Goal: Task Accomplishment & Management: Use online tool/utility

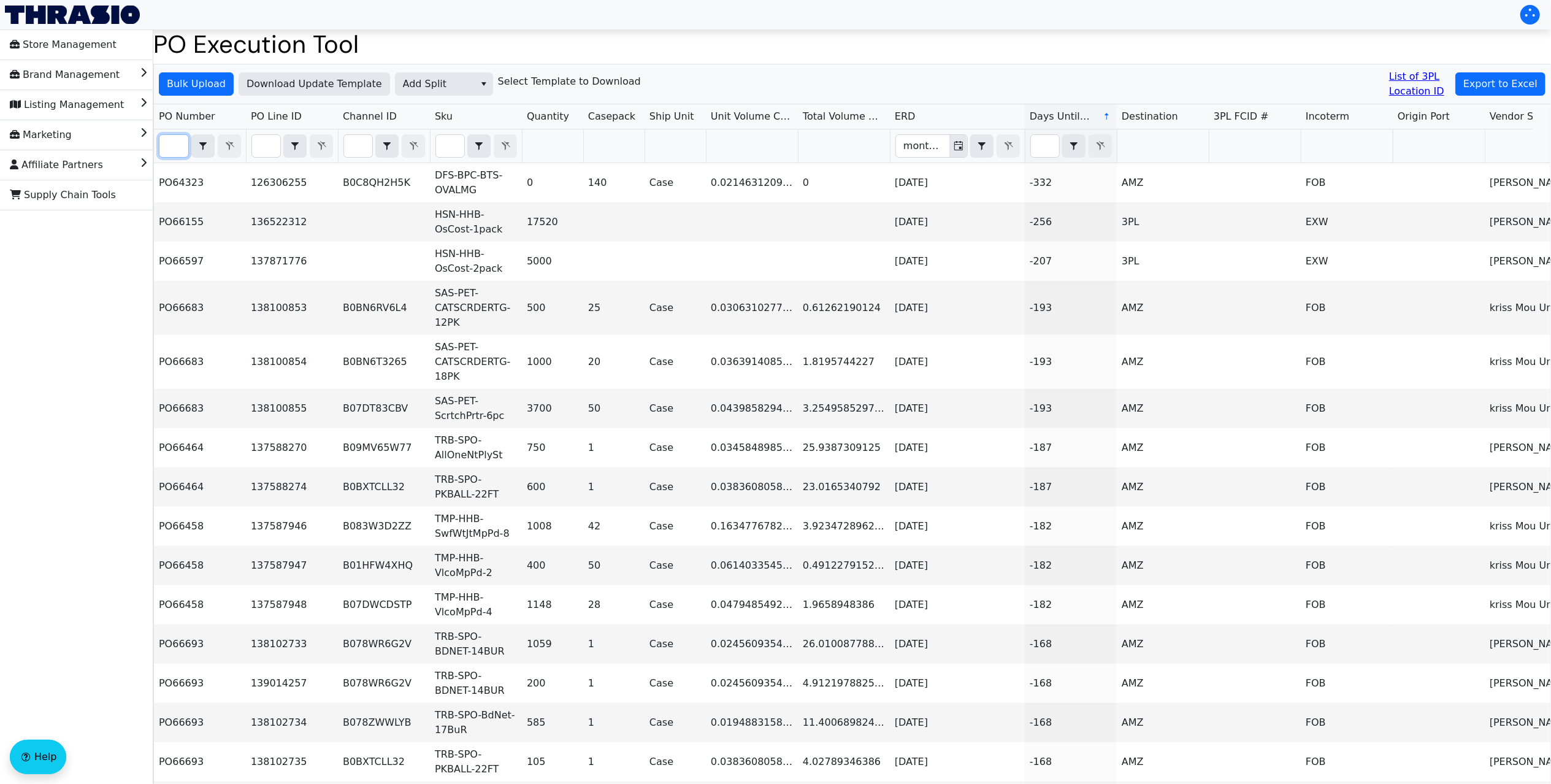
click at [166, 156] on input "Filter" at bounding box center [174, 146] width 28 height 22
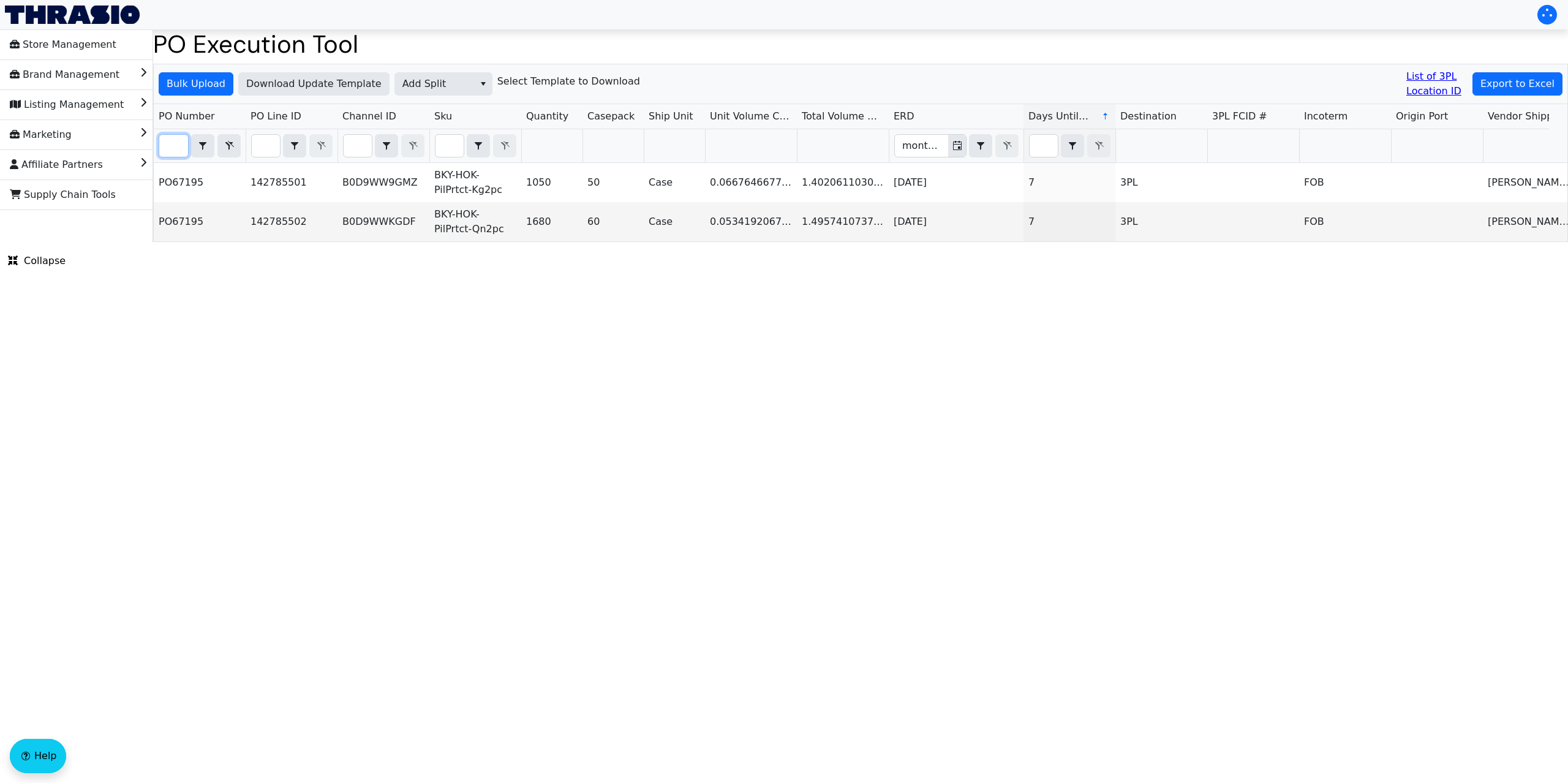
click at [173, 142] on input "PO67195" at bounding box center [174, 145] width 28 height 22
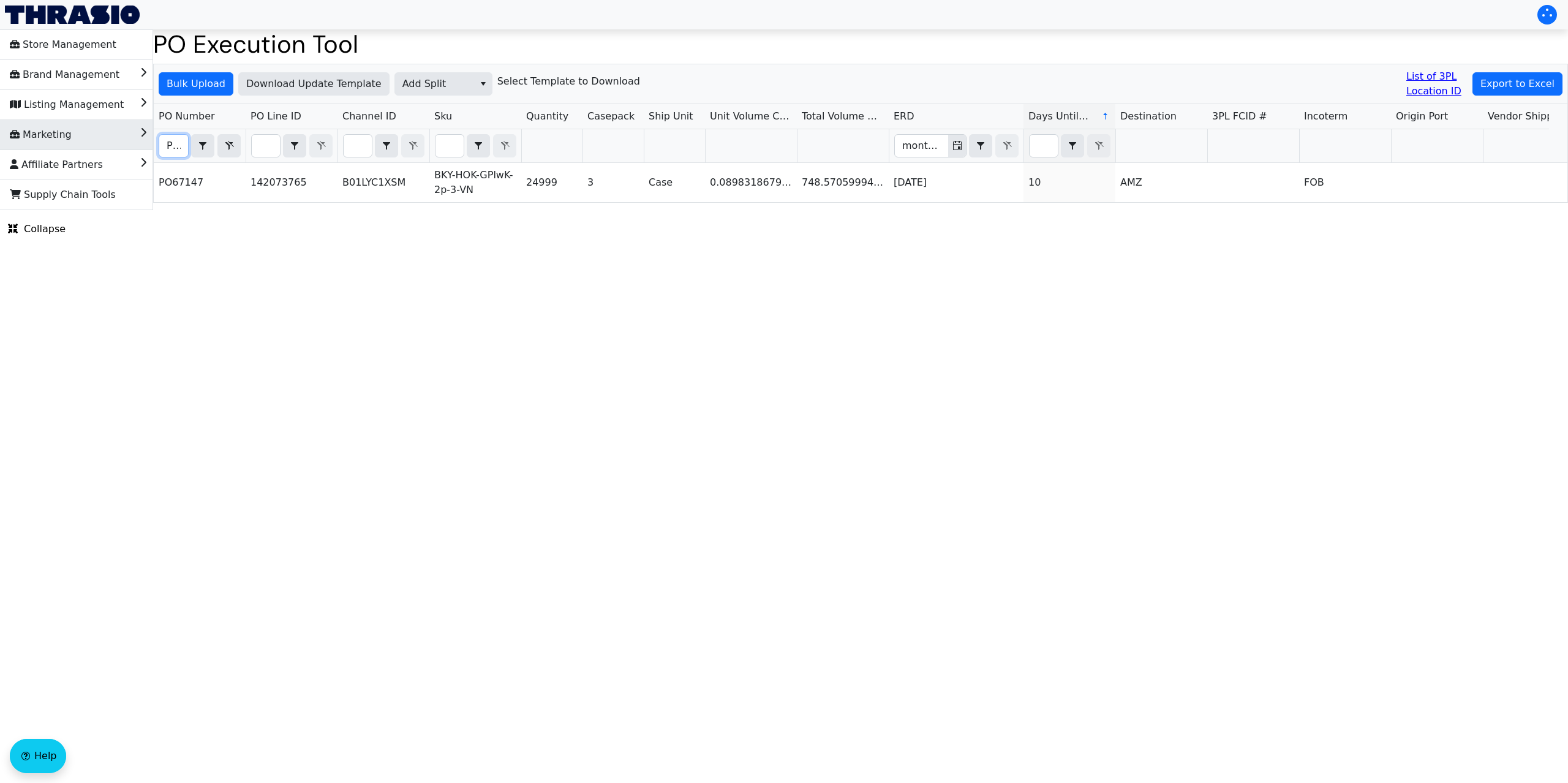
drag, startPoint x: 179, startPoint y: 147, endPoint x: 145, endPoint y: 145, distance: 34.1
click at [145, 145] on div "Store Management Brand Management Listing Management Marketing Affiliate Partne…" at bounding box center [784, 119] width 1568 height 180
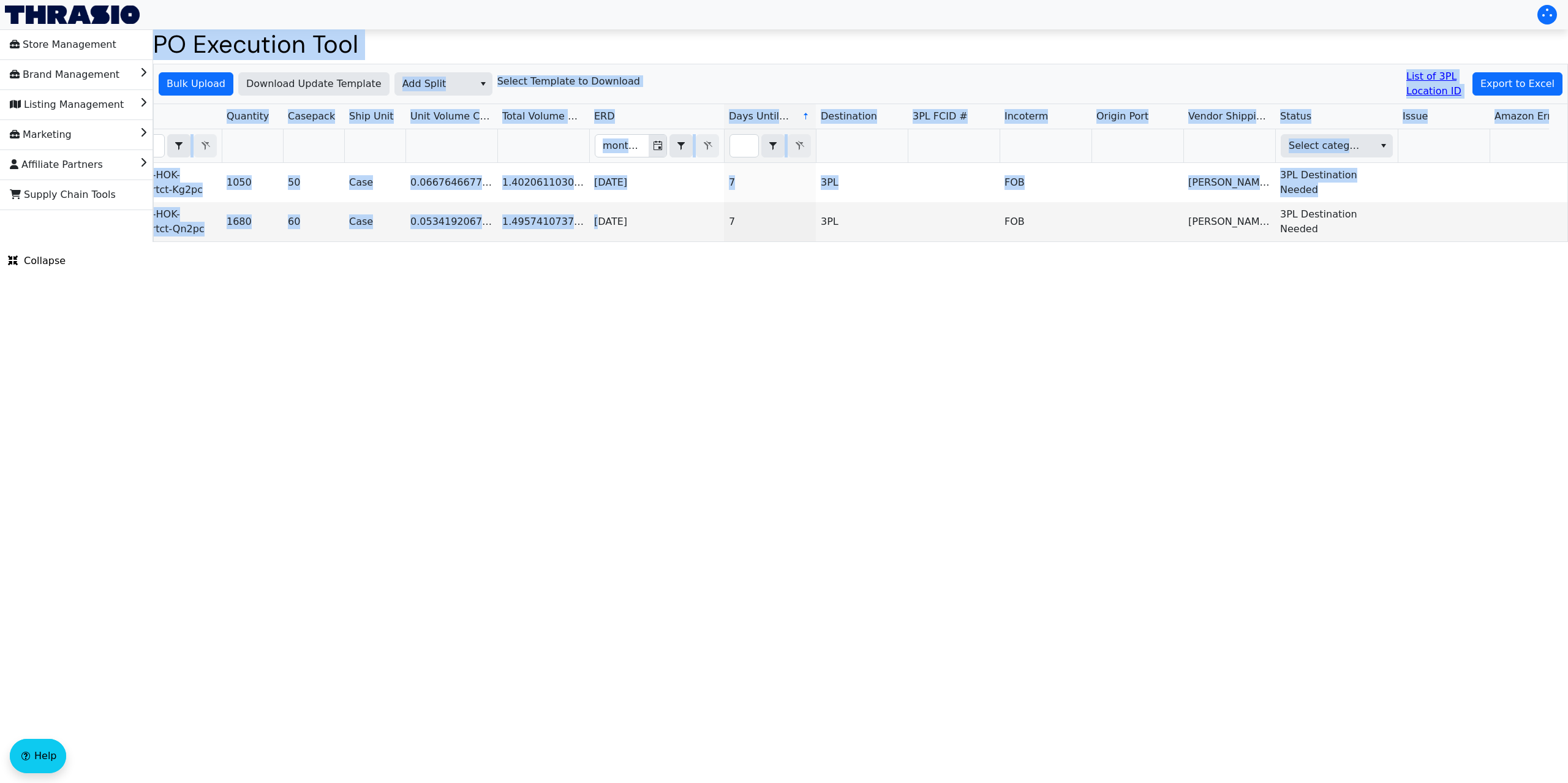
scroll to position [0, 135]
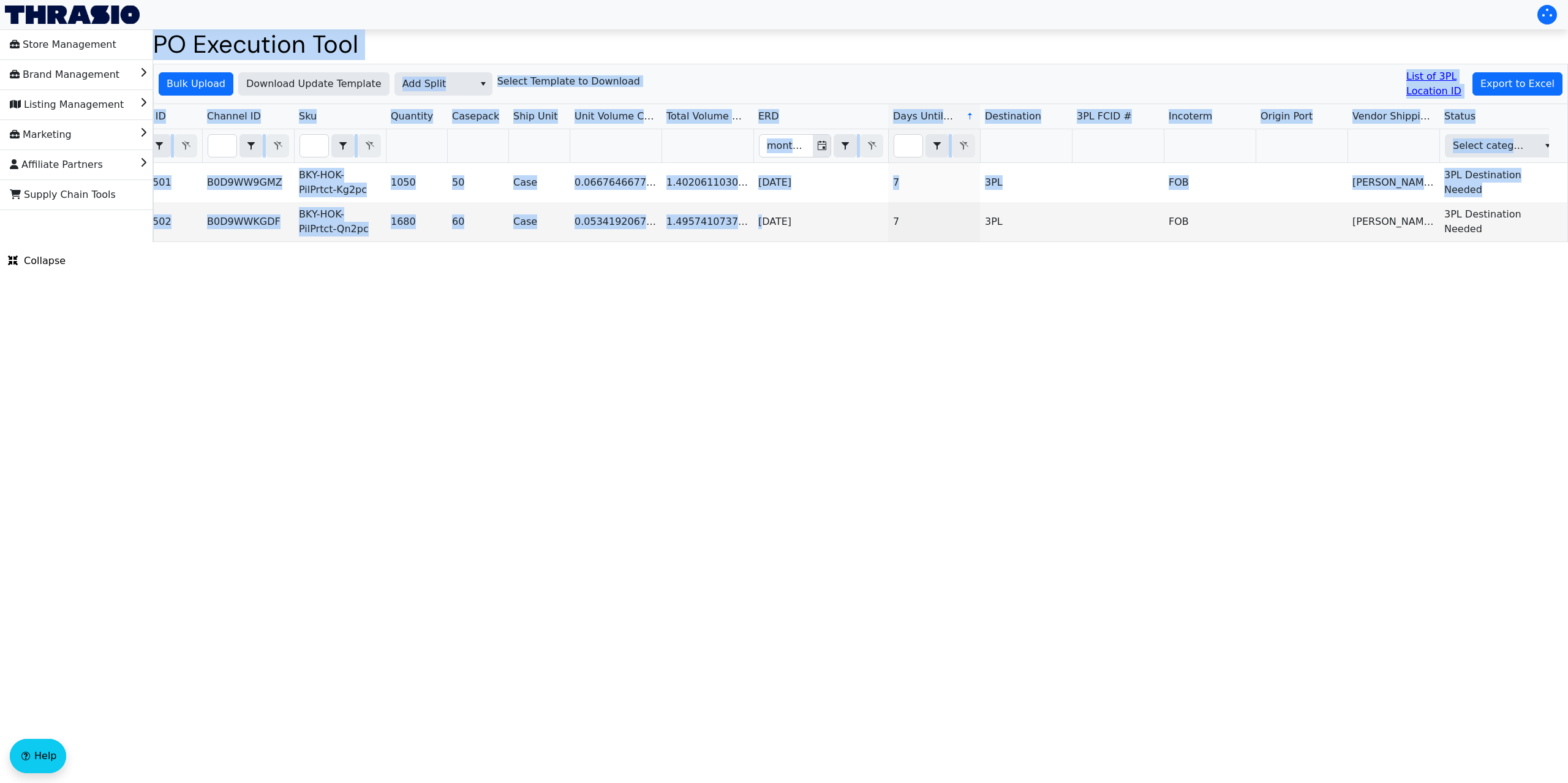
drag, startPoint x: 602, startPoint y: 228, endPoint x: 124, endPoint y: 255, distance: 478.8
click at [124, 242] on div "Store Management Brand Management Listing Management Marketing Affiliate Partne…" at bounding box center [784, 135] width 1568 height 213
click at [298, 242] on html "Store Management Brand Management Listing Management Marketing Affiliate Partne…" at bounding box center [784, 121] width 1568 height 242
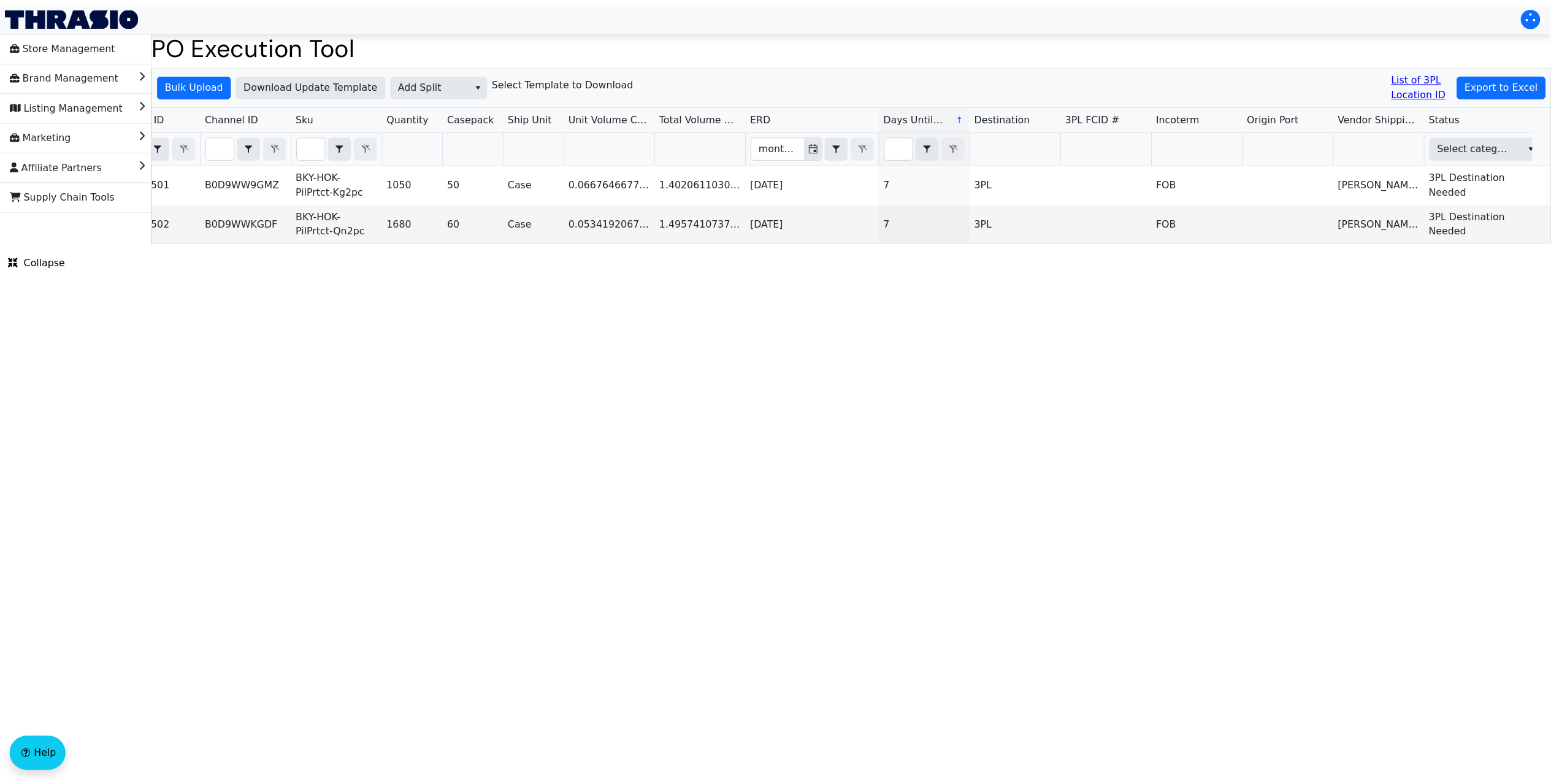
scroll to position [0, 0]
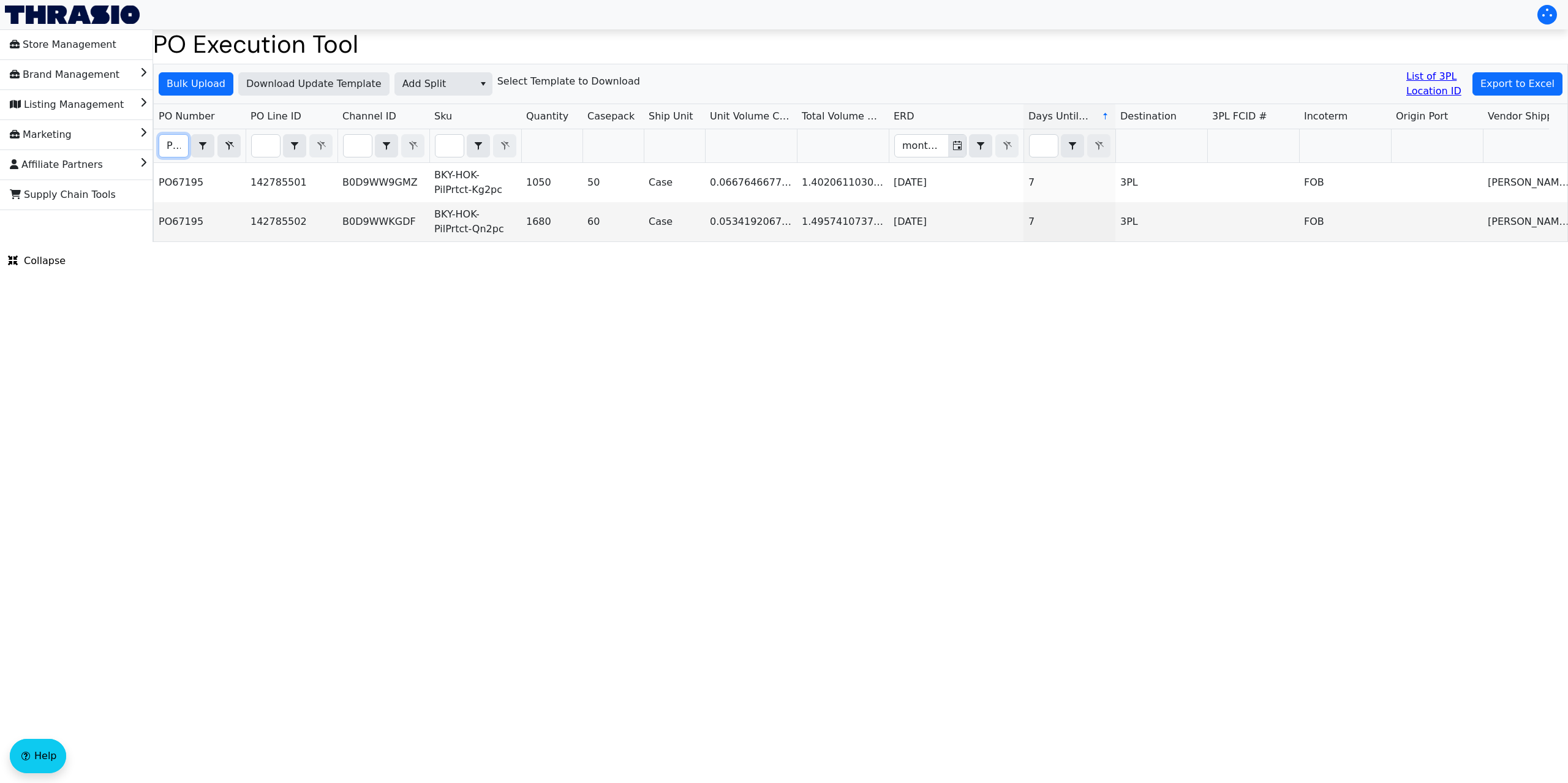
click at [177, 148] on input "PO67195" at bounding box center [174, 145] width 28 height 22
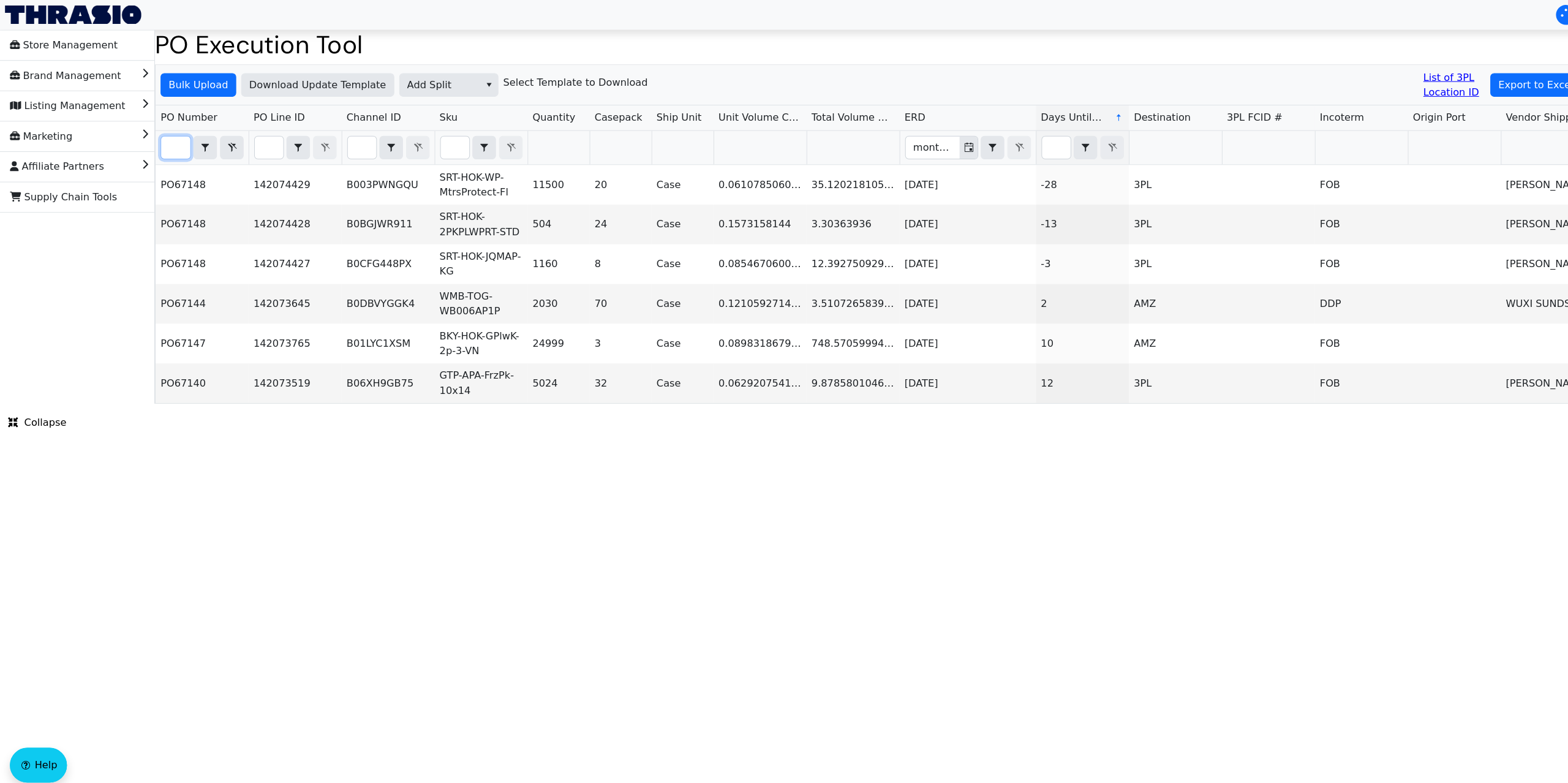
scroll to position [0, 29]
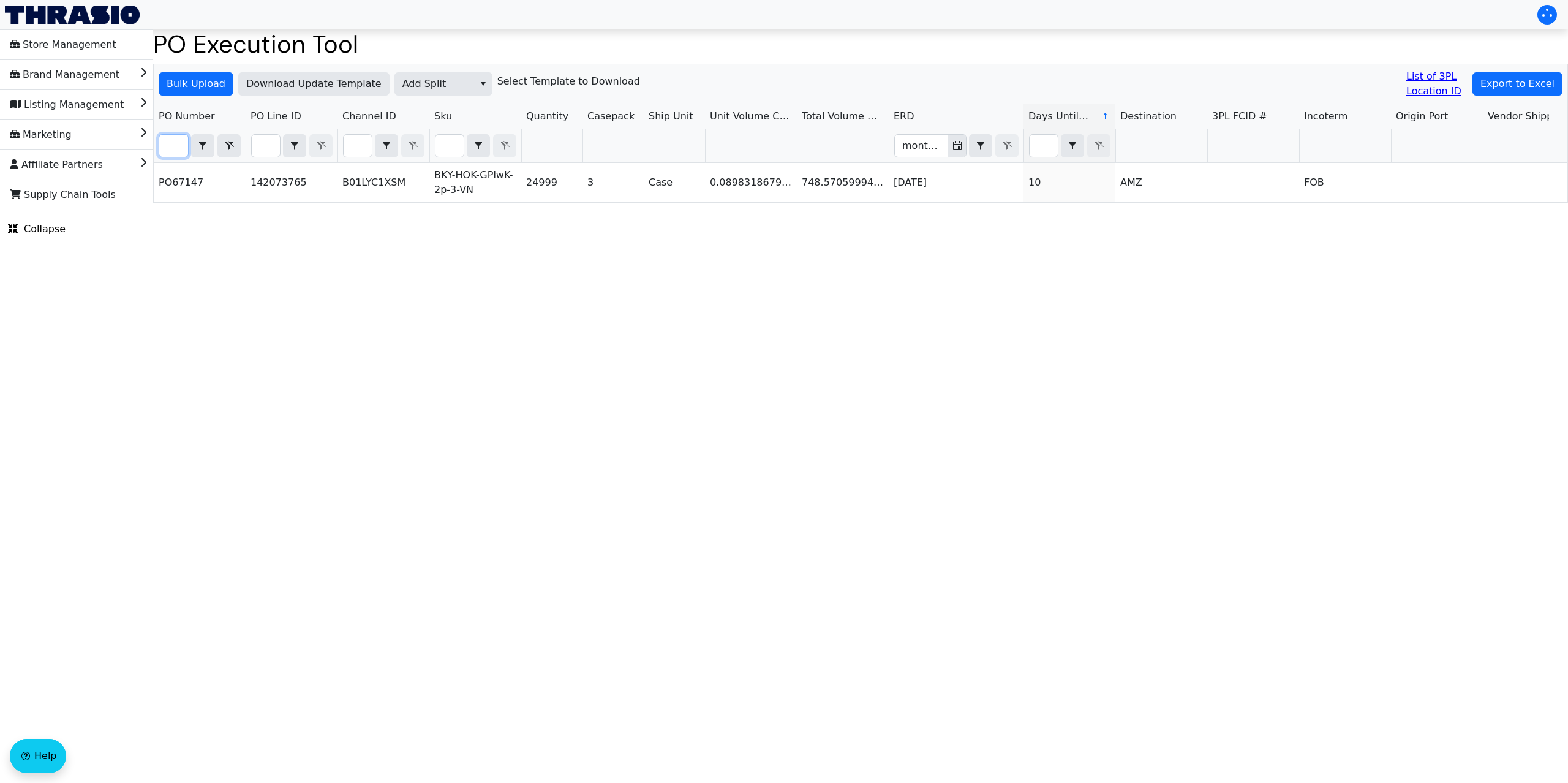
type input "PO67147"
click at [210, 80] on span "Bulk Upload" at bounding box center [196, 84] width 59 height 15
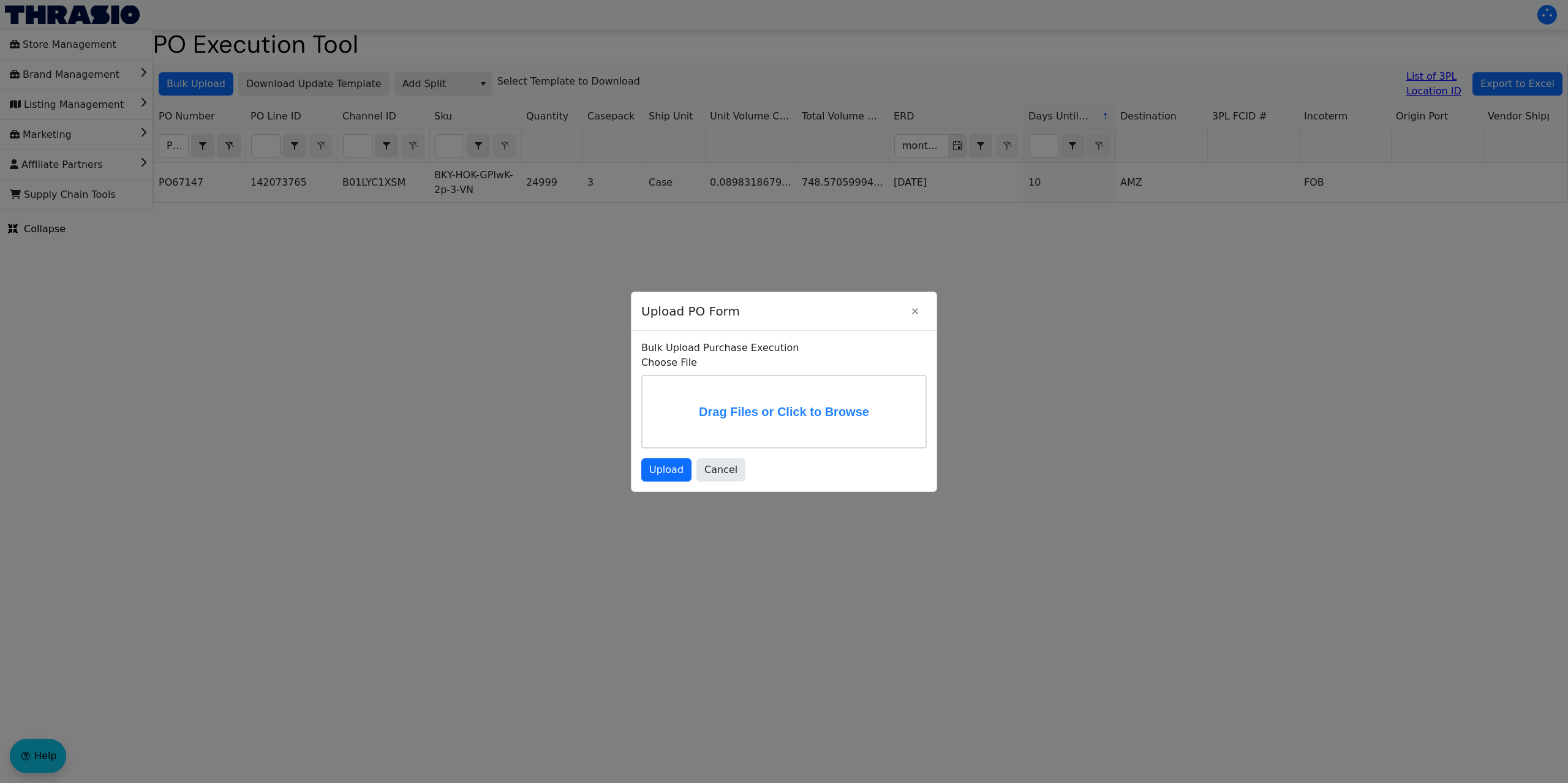
click at [772, 405] on label "Drag Files or Click to Browse" at bounding box center [784, 411] width 283 height 71
click at [0, 0] on input "Drag Files or Click to Browse" at bounding box center [0, 0] width 0 height 0
click at [673, 477] on span "Upload" at bounding box center [667, 470] width 34 height 15
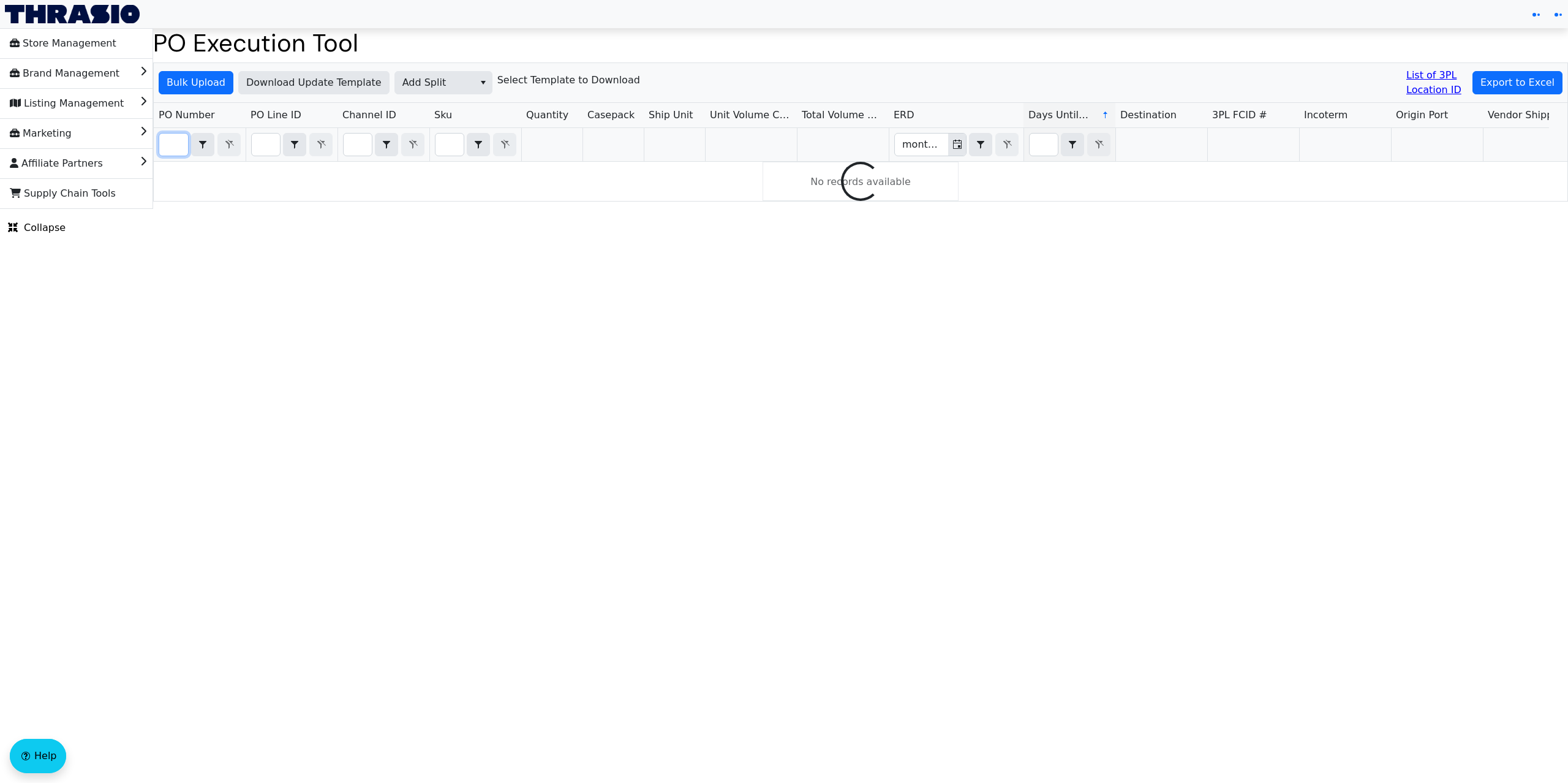
click at [177, 144] on input "Filter" at bounding box center [174, 144] width 28 height 22
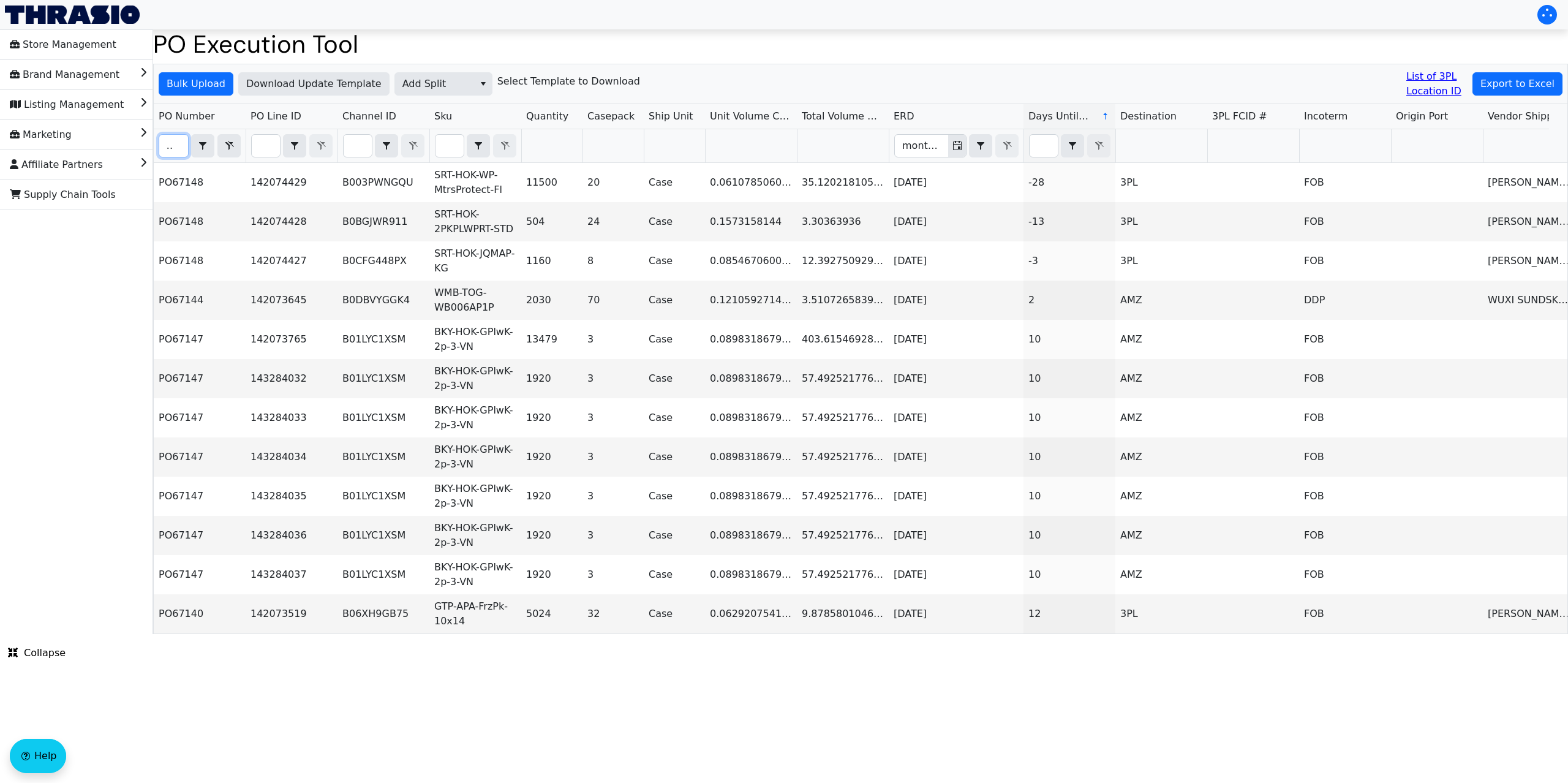
scroll to position [0, 15]
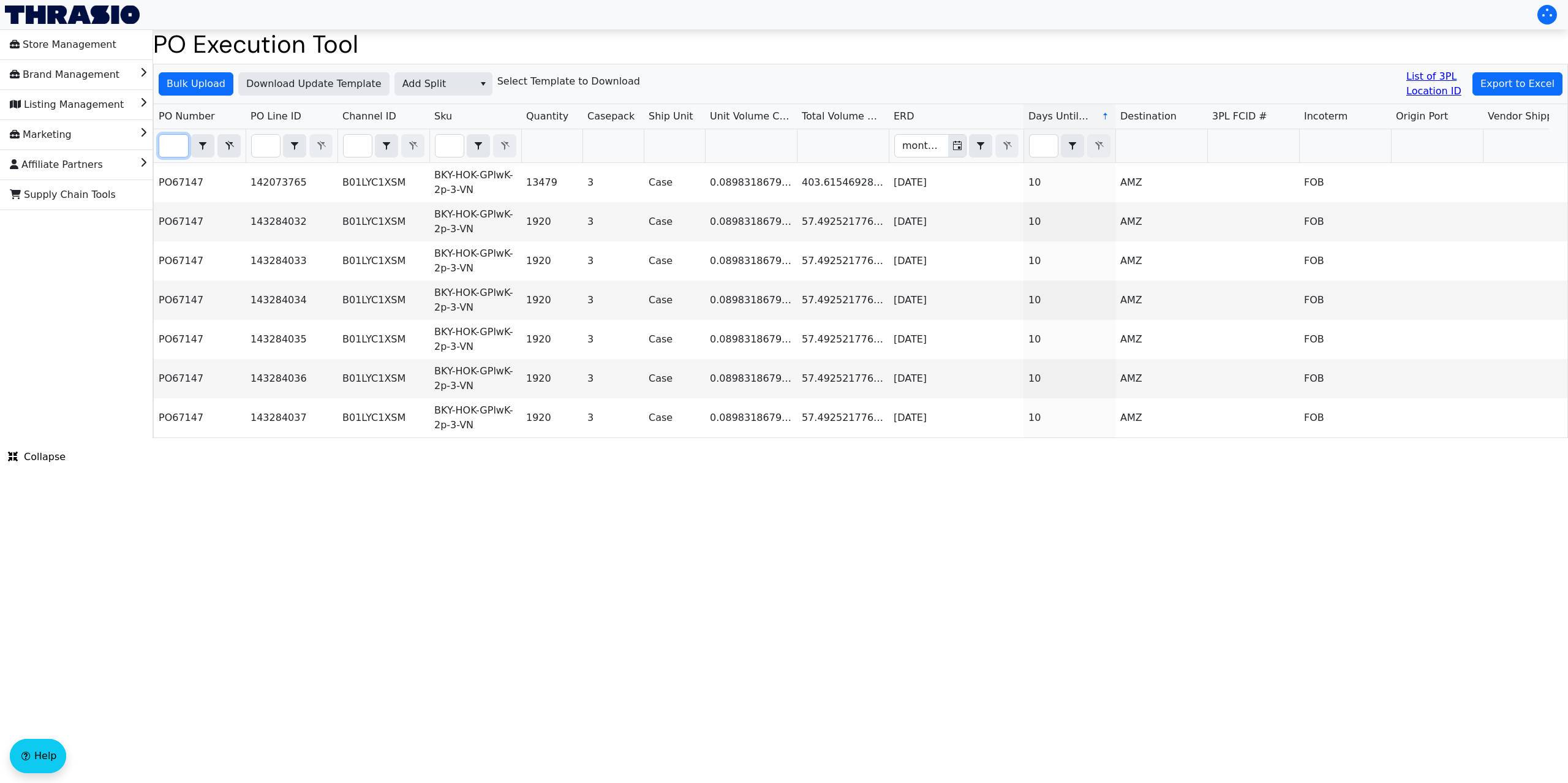
type input "67147"
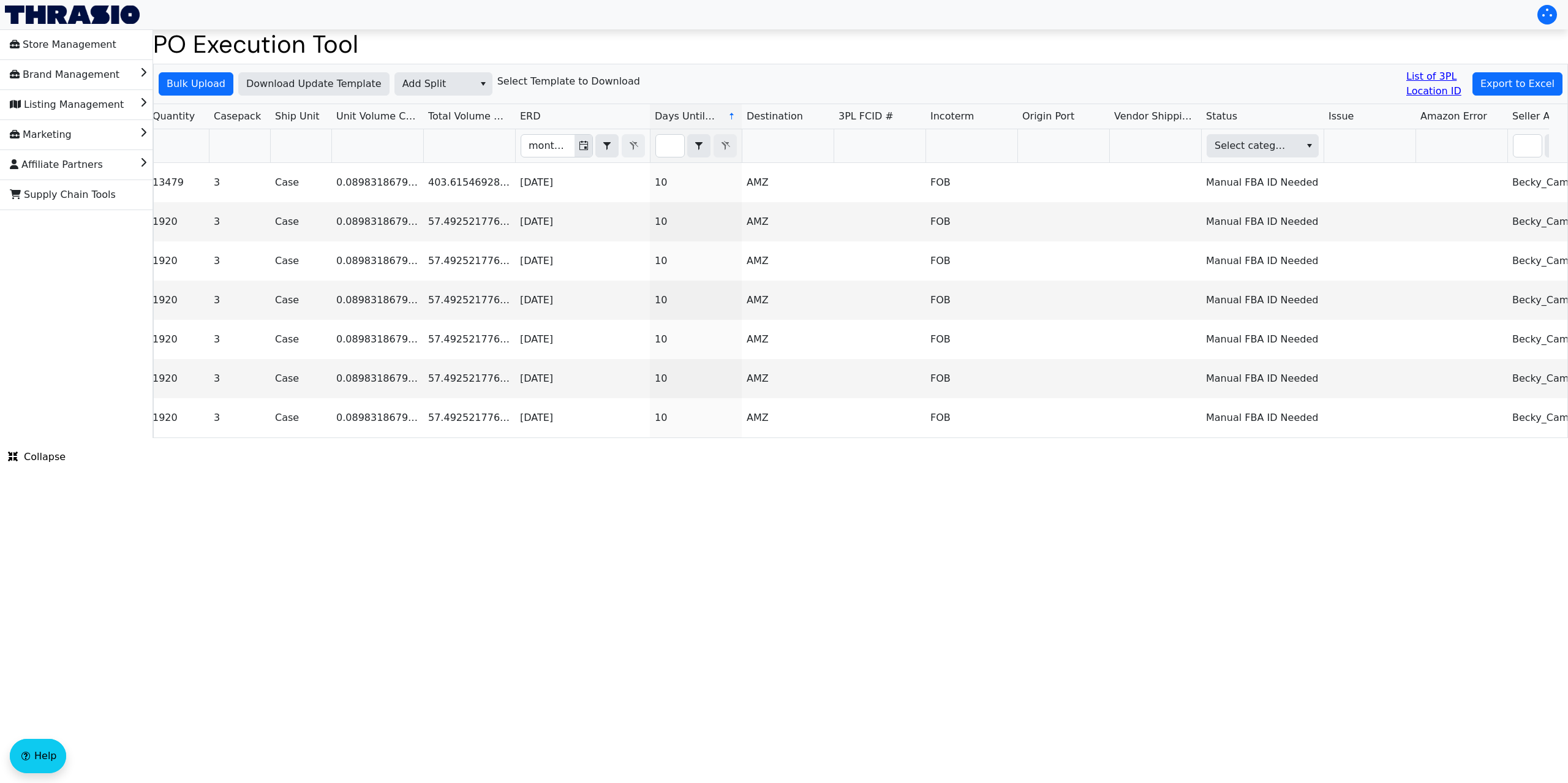
scroll to position [0, 0]
